Goal: Navigation & Orientation: Find specific page/section

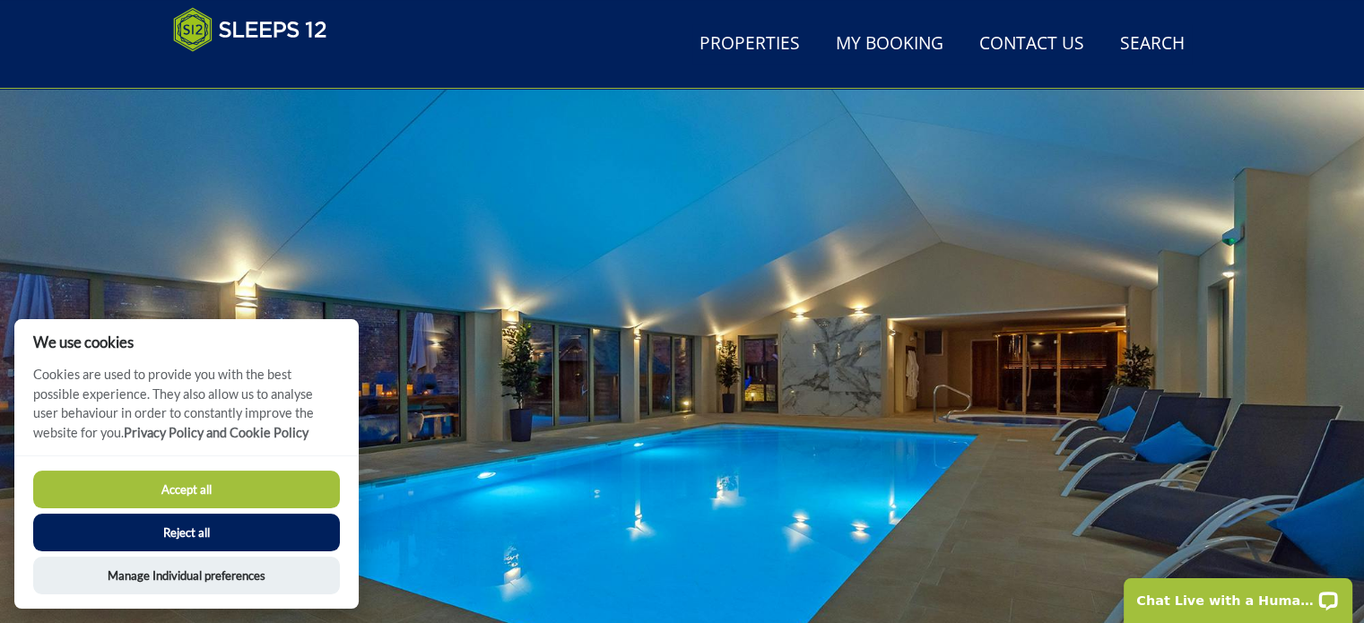
click at [178, 531] on button "Reject all" at bounding box center [186, 533] width 307 height 38
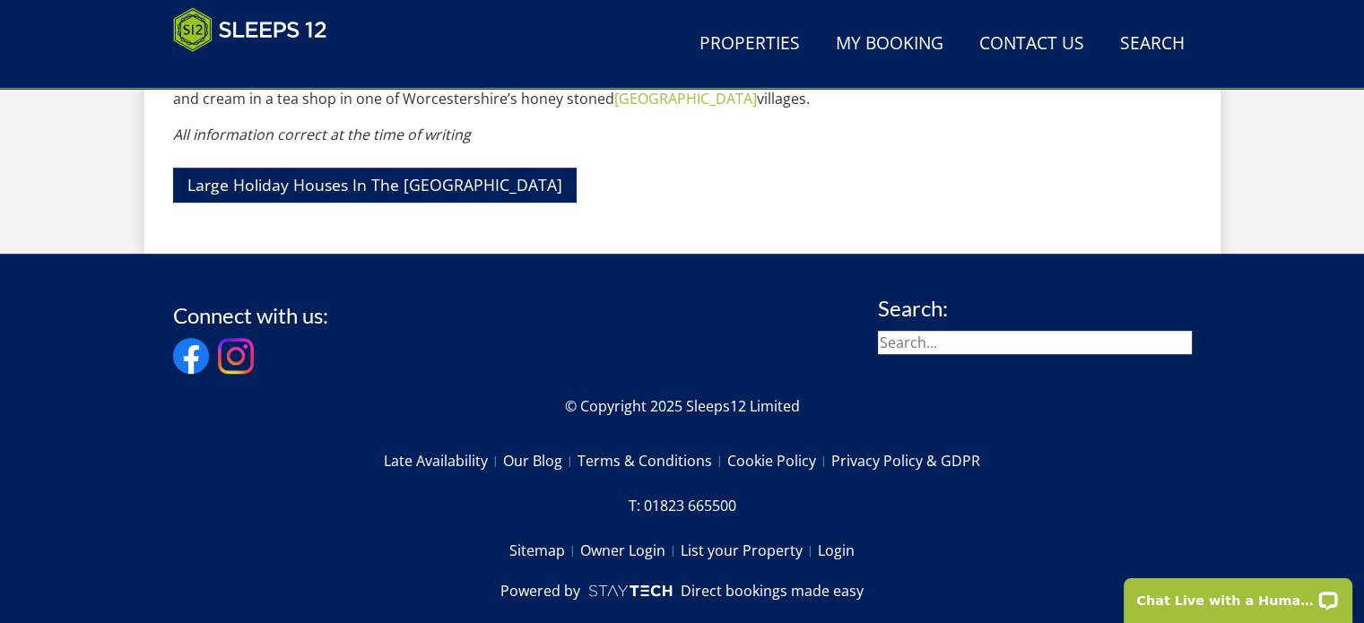
scroll to position [1130, 0]
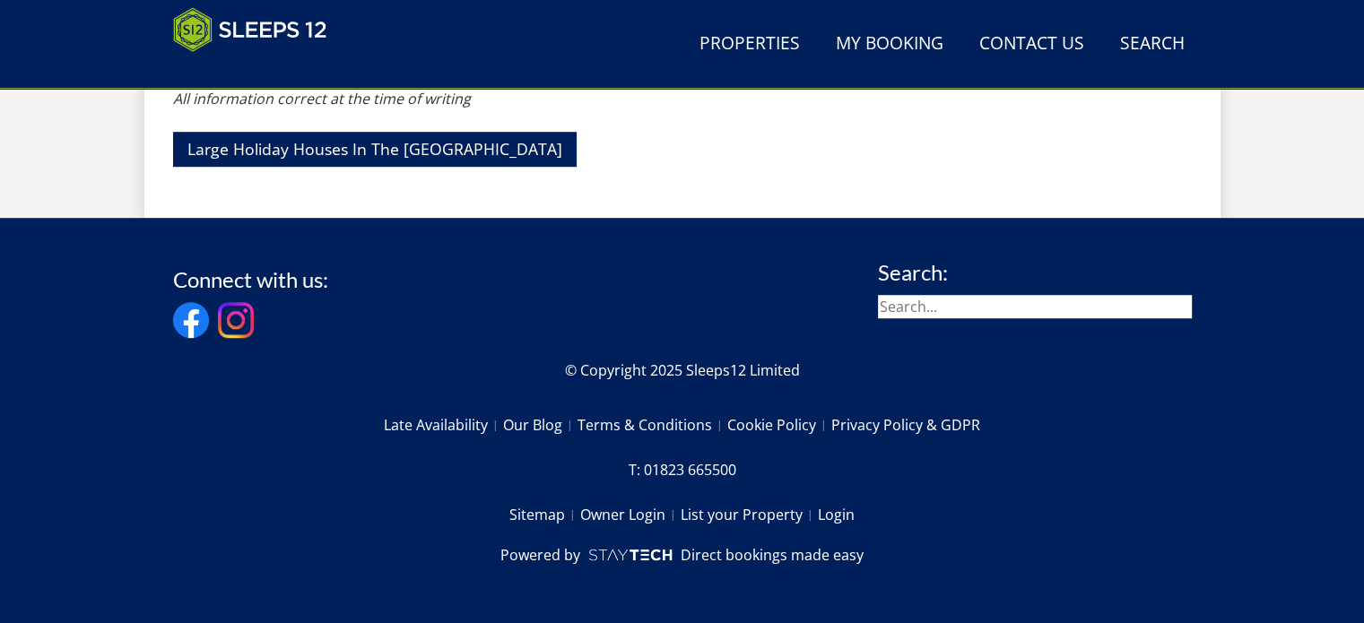
click at [931, 167] on p "Large Holiday Houses In The [GEOGRAPHIC_DATA]" at bounding box center [682, 149] width 1019 height 51
click at [747, 273] on div "Connect with us: Search:" at bounding box center [682, 303] width 1019 height 84
click at [922, 155] on p "Large Holiday Houses In The [GEOGRAPHIC_DATA]" at bounding box center [682, 149] width 1019 height 51
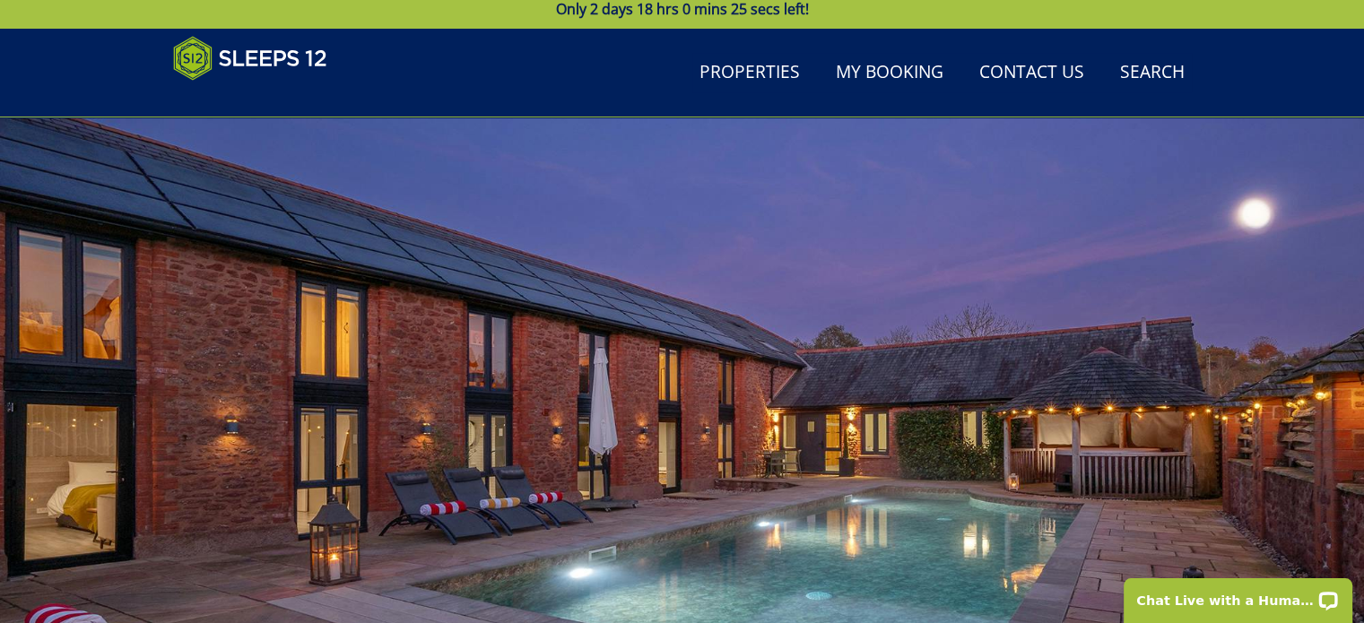
scroll to position [0, 0]
